Goal: Task Accomplishment & Management: Manage account settings

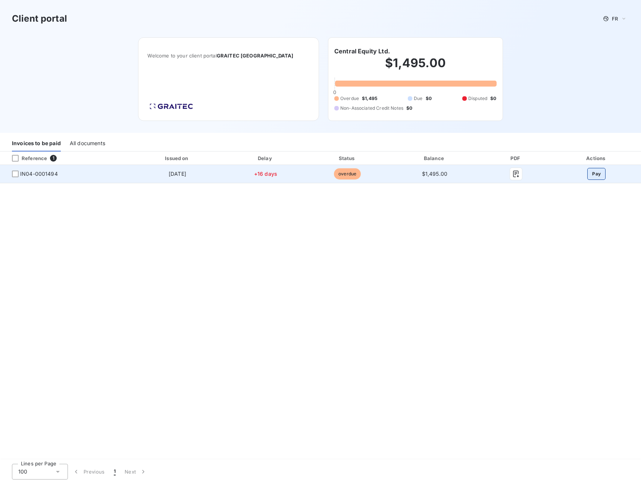
click at [595, 175] on button "Pay" at bounding box center [596, 174] width 18 height 12
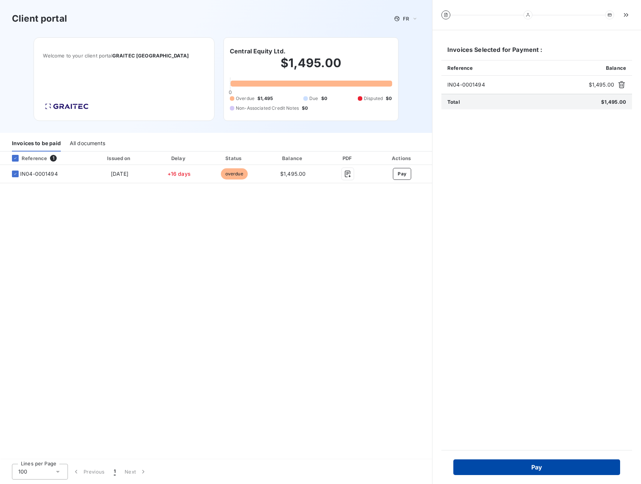
click at [539, 464] on button "Pay" at bounding box center [536, 467] width 167 height 16
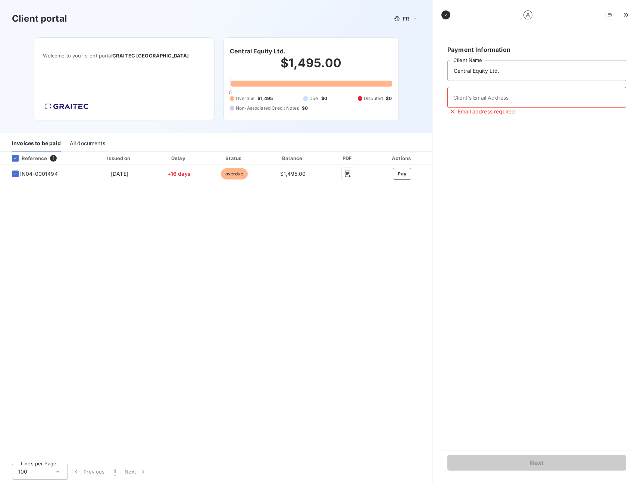
click at [608, 15] on icon at bounding box center [610, 14] width 4 height 3
click at [625, 16] on icon "button" at bounding box center [626, 14] width 4 height 3
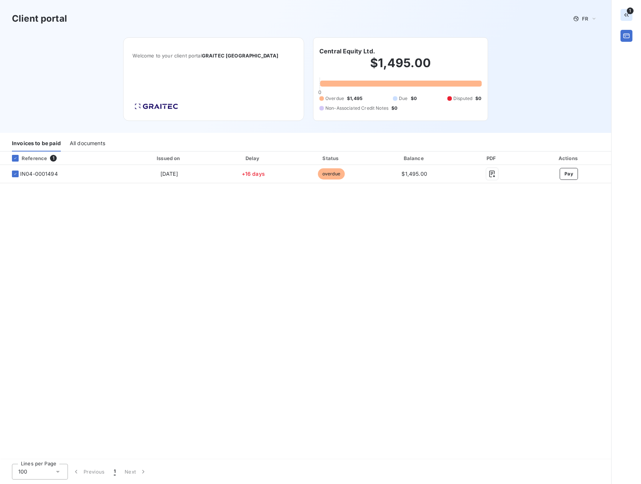
drag, startPoint x: 536, startPoint y: 279, endPoint x: 535, endPoint y: 267, distance: 12.0
click at [535, 277] on div "Reference 1 Issued on Delay Status Balance PDF Actions IN04-0001494 [DATE] +16 …" at bounding box center [305, 305] width 611 height 309
click at [627, 36] on icon "button" at bounding box center [626, 35] width 7 height 7
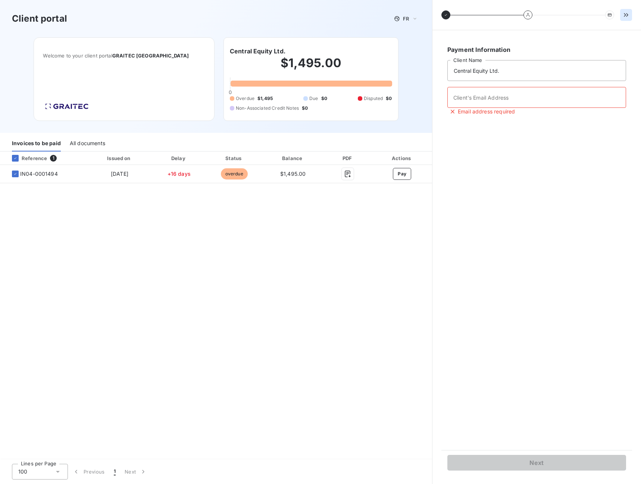
click at [629, 14] on icon "button" at bounding box center [625, 14] width 7 height 7
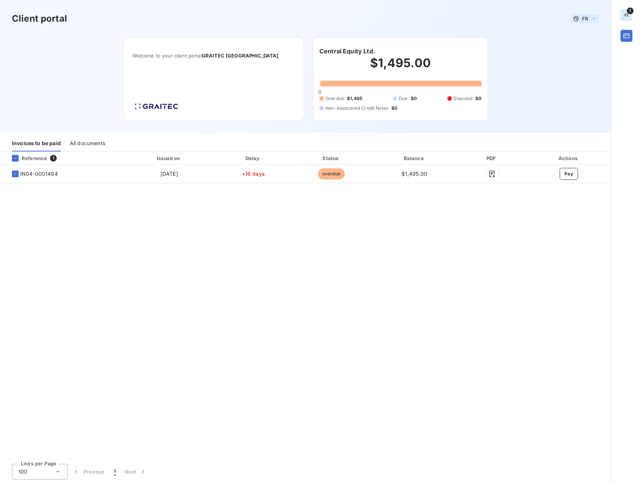
click at [595, 18] on icon at bounding box center [594, 18] width 6 height 7
click at [583, 47] on span "English" at bounding box center [586, 47] width 17 height 7
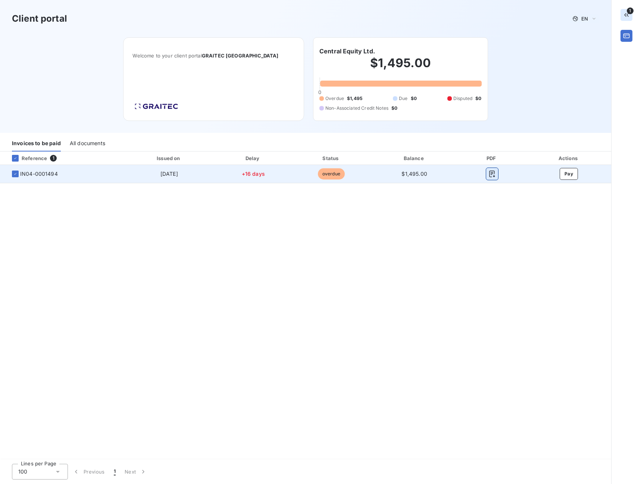
click at [494, 175] on icon "button" at bounding box center [492, 174] width 6 height 7
